Goal: Task Accomplishment & Management: Complete application form

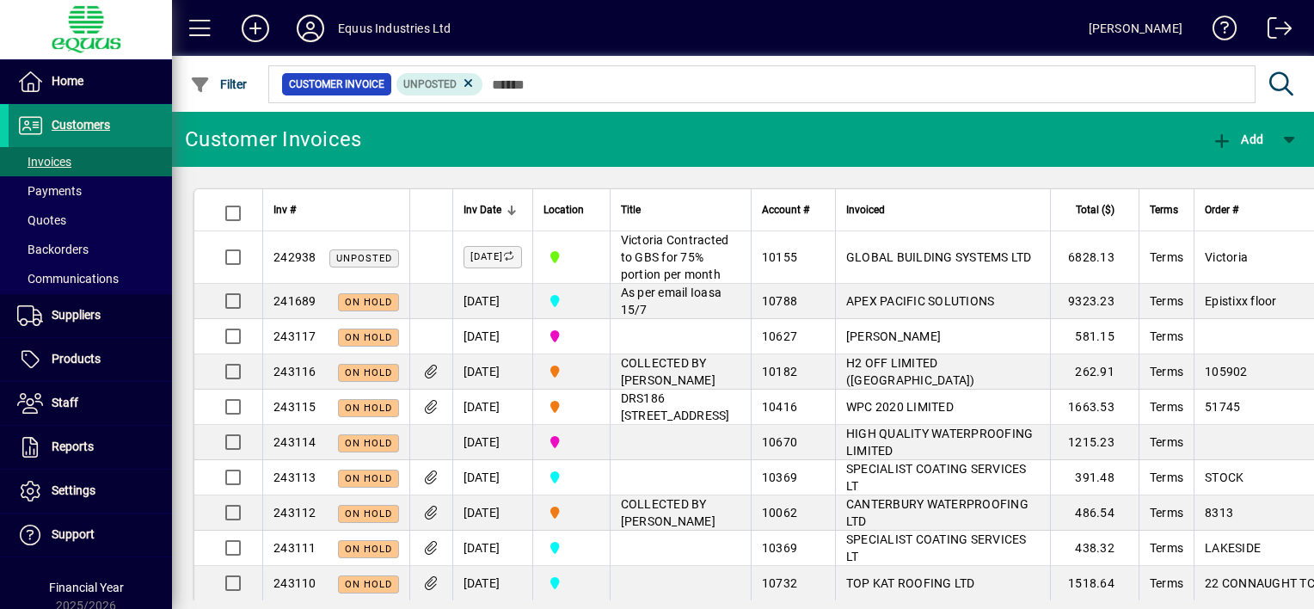
click at [96, 125] on span "Customers" at bounding box center [81, 125] width 58 height 14
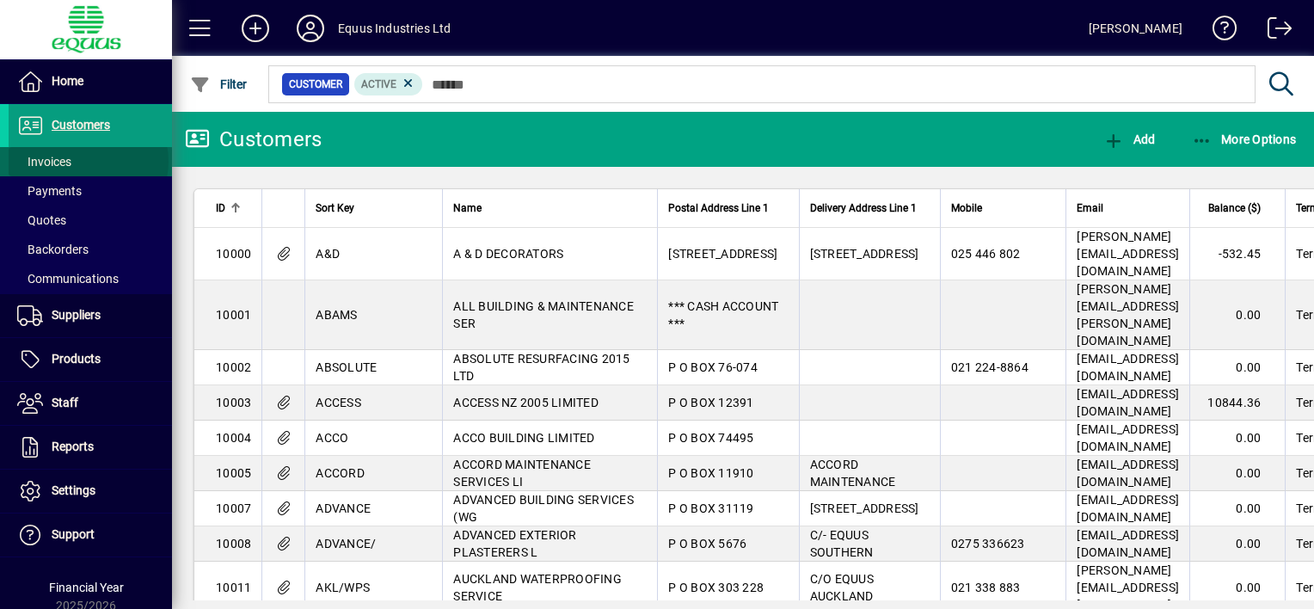
click at [88, 161] on span at bounding box center [90, 161] width 163 height 41
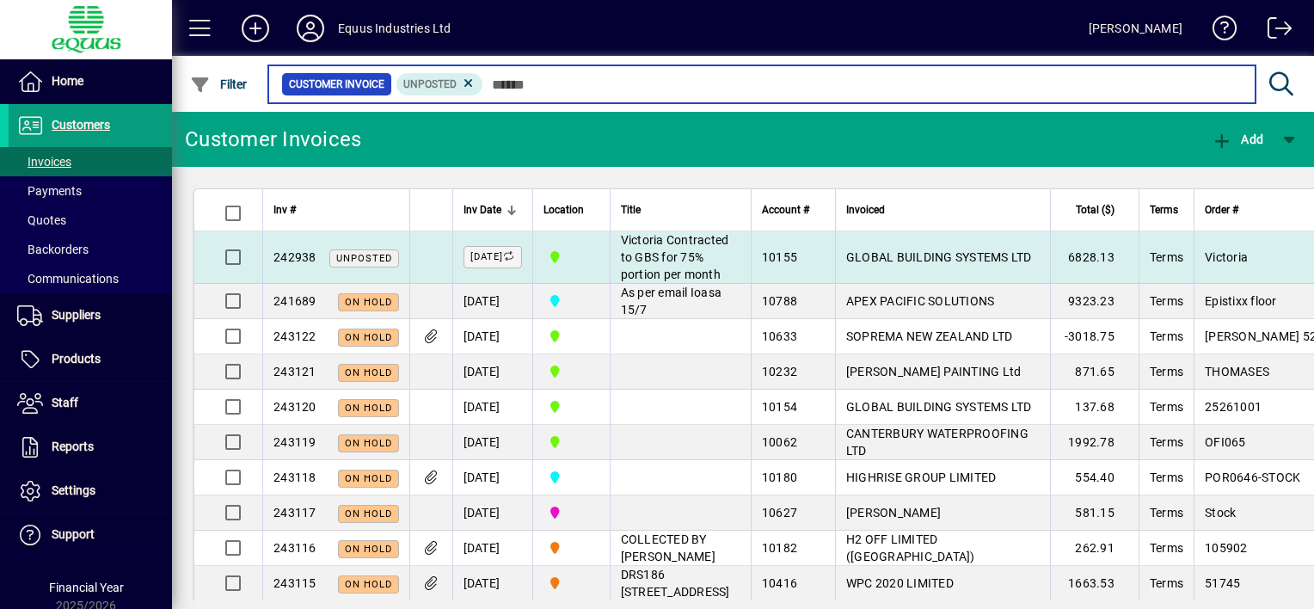
scroll to position [86, 0]
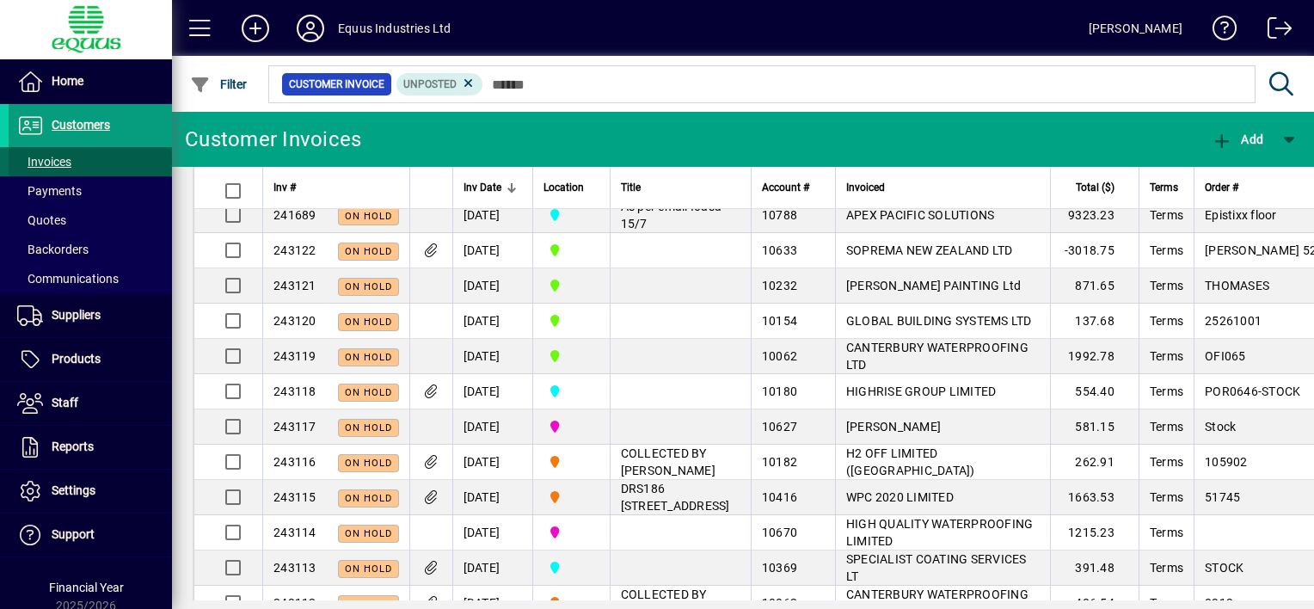
click at [89, 162] on span at bounding box center [90, 161] width 163 height 41
click at [1225, 138] on icon "button" at bounding box center [1221, 140] width 21 height 17
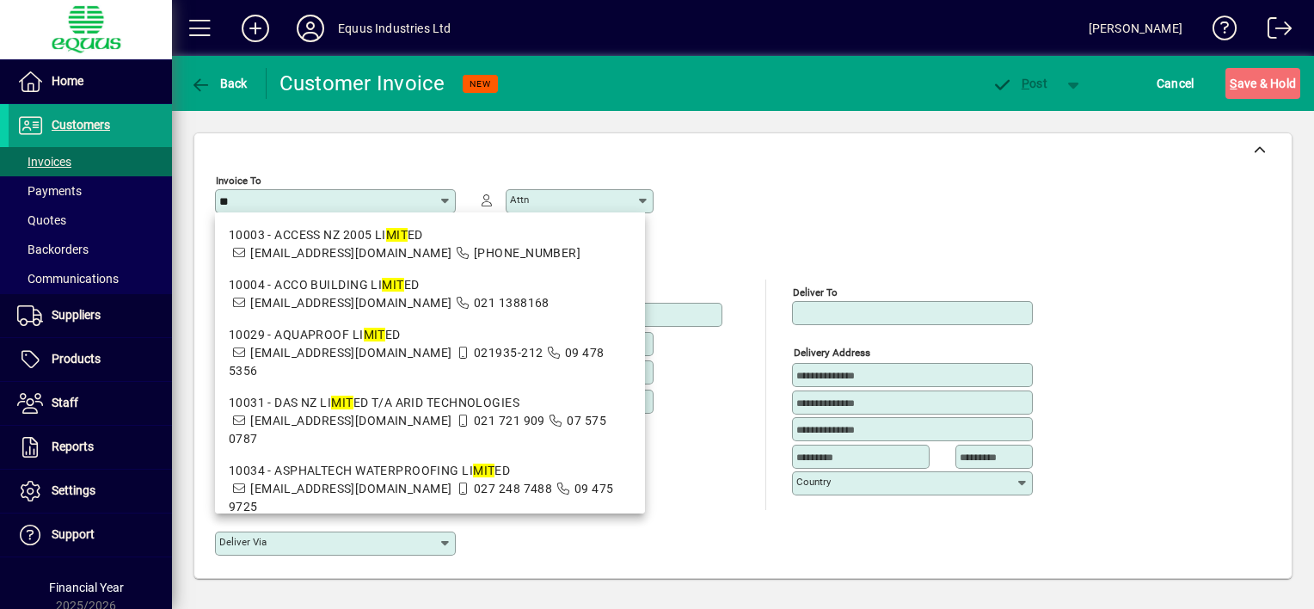
type input "*"
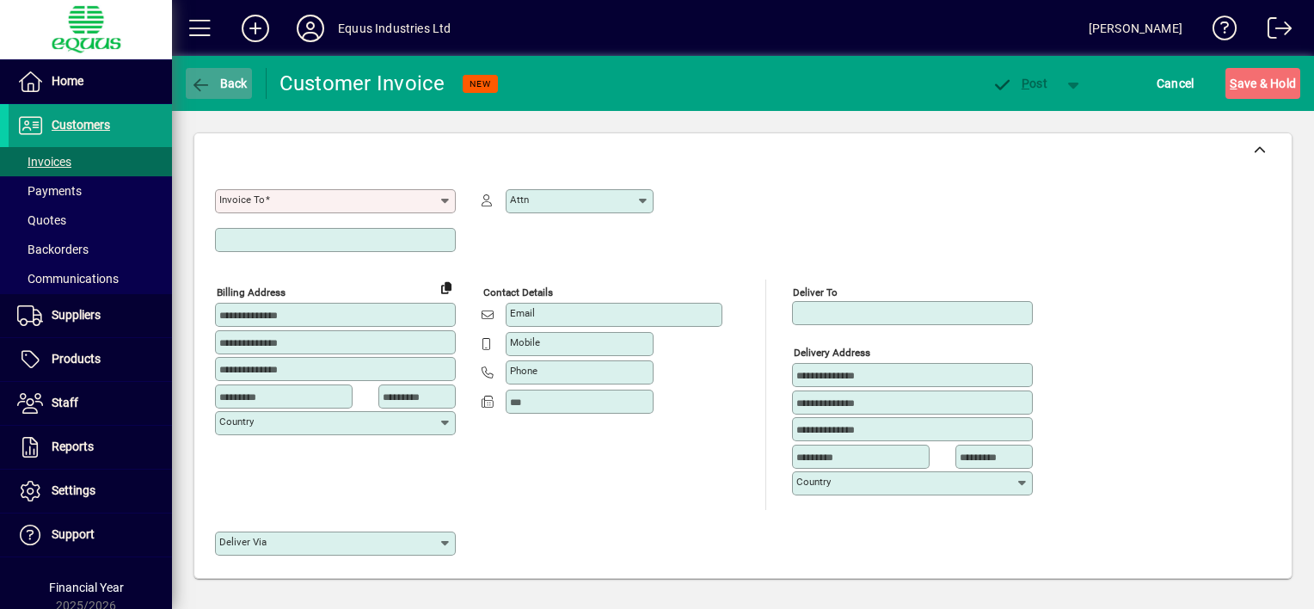
click at [203, 82] on icon "button" at bounding box center [200, 85] width 21 height 17
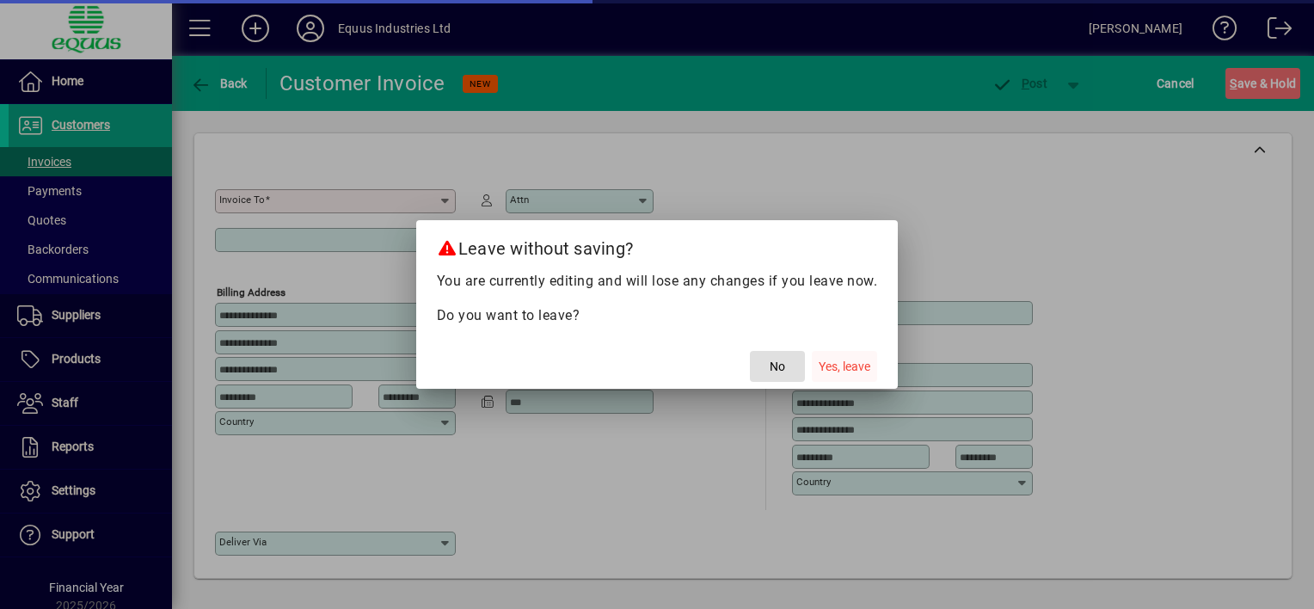
click at [831, 365] on span "Yes, leave" at bounding box center [844, 367] width 52 height 18
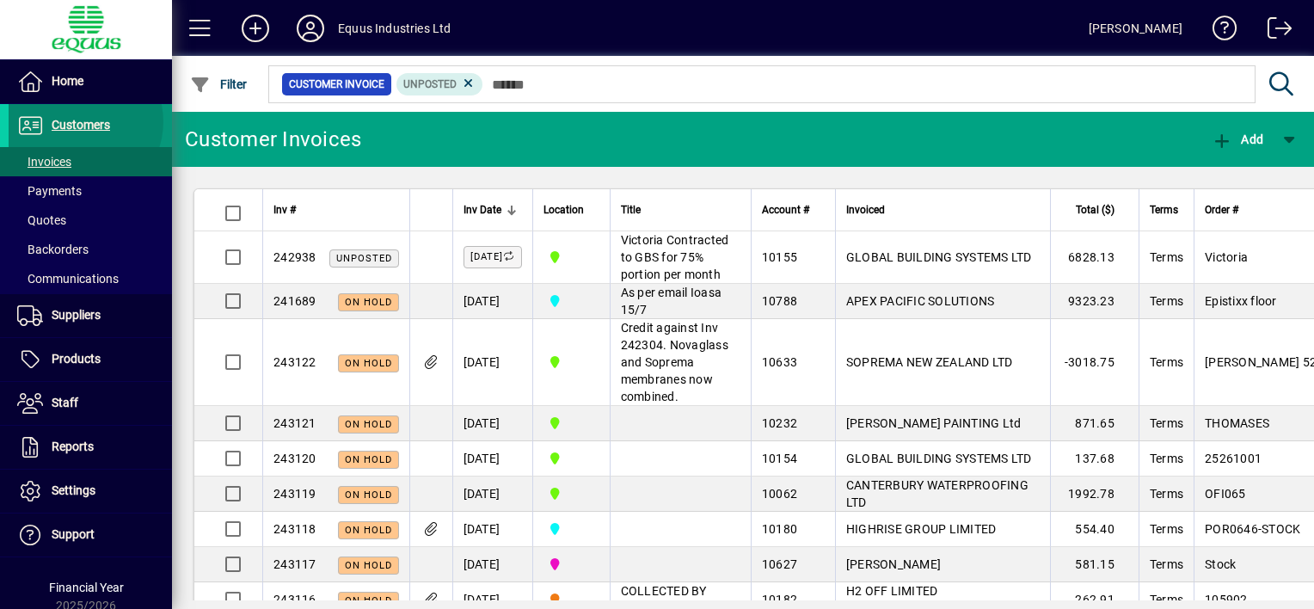
click at [79, 121] on span "Customers" at bounding box center [81, 125] width 58 height 14
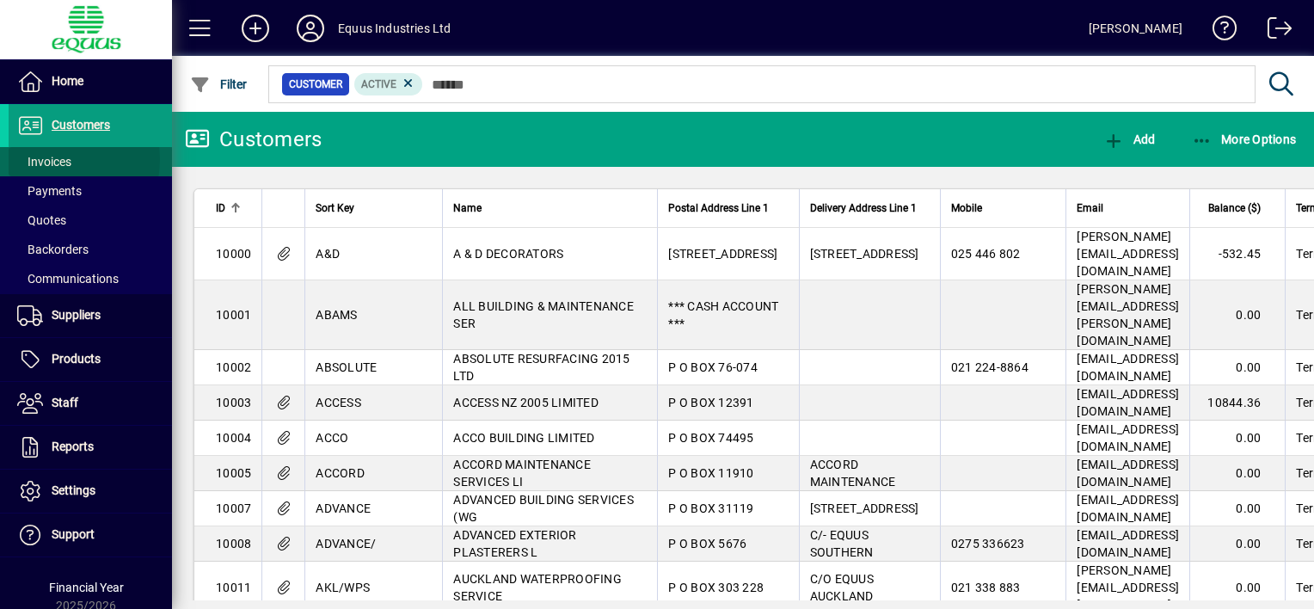
click at [52, 159] on span "Invoices" at bounding box center [44, 162] width 54 height 14
